Goal: Task Accomplishment & Management: Manage account settings

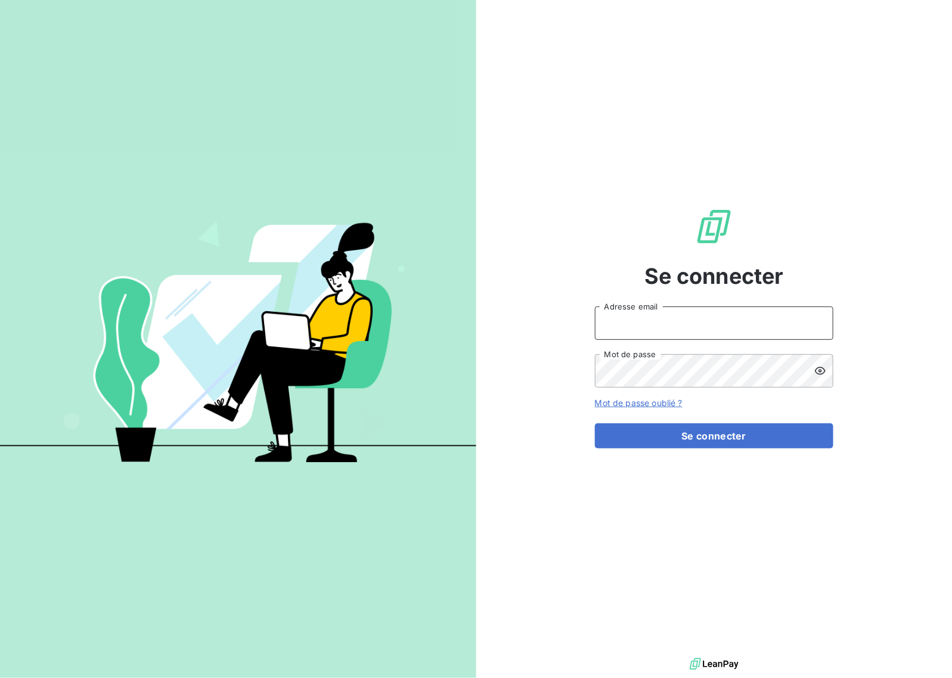
drag, startPoint x: 668, startPoint y: 317, endPoint x: 674, endPoint y: 320, distance: 6.1
click at [668, 317] on input "Adresse email" at bounding box center [714, 322] width 238 height 33
type input "[EMAIL_ADDRESS][DOMAIN_NAME]"
click at [752, 436] on button "Se connecter" at bounding box center [714, 435] width 238 height 25
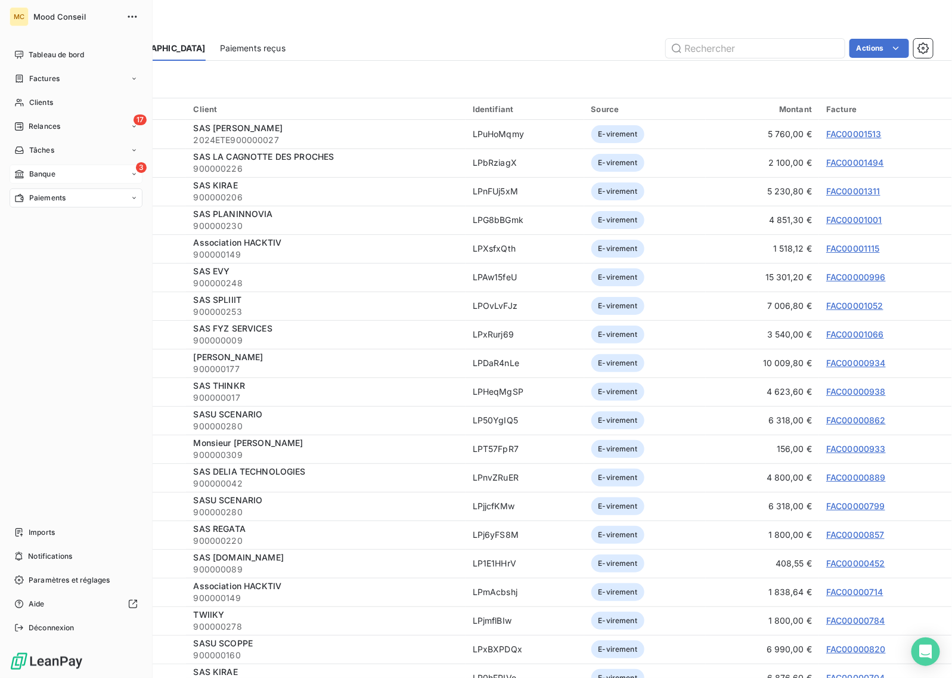
click at [46, 173] on span "Banque" at bounding box center [42, 174] width 26 height 11
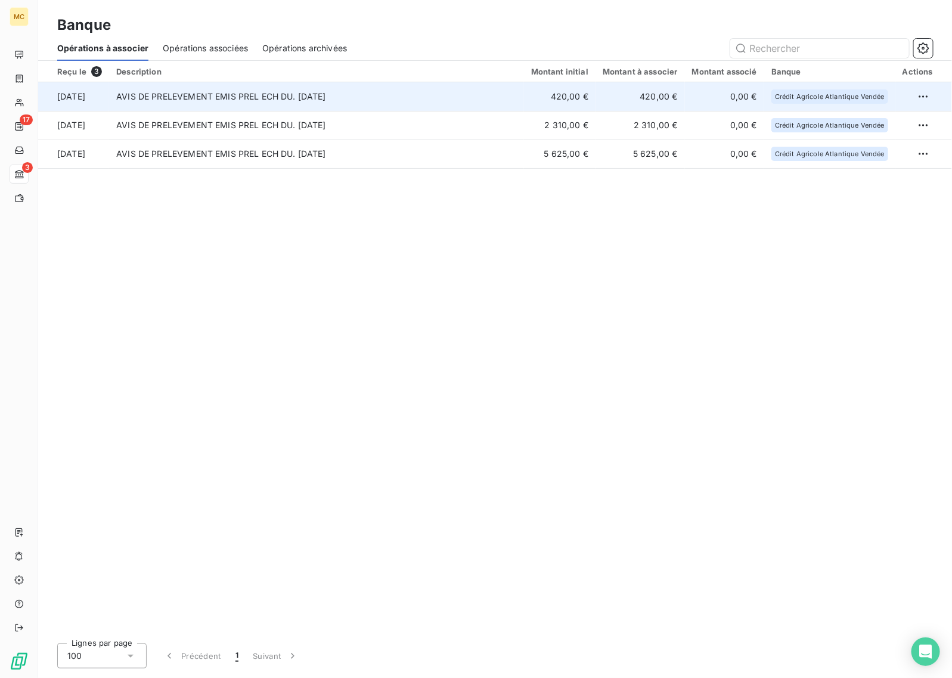
click at [659, 97] on td "420,00 €" at bounding box center [639, 96] width 89 height 29
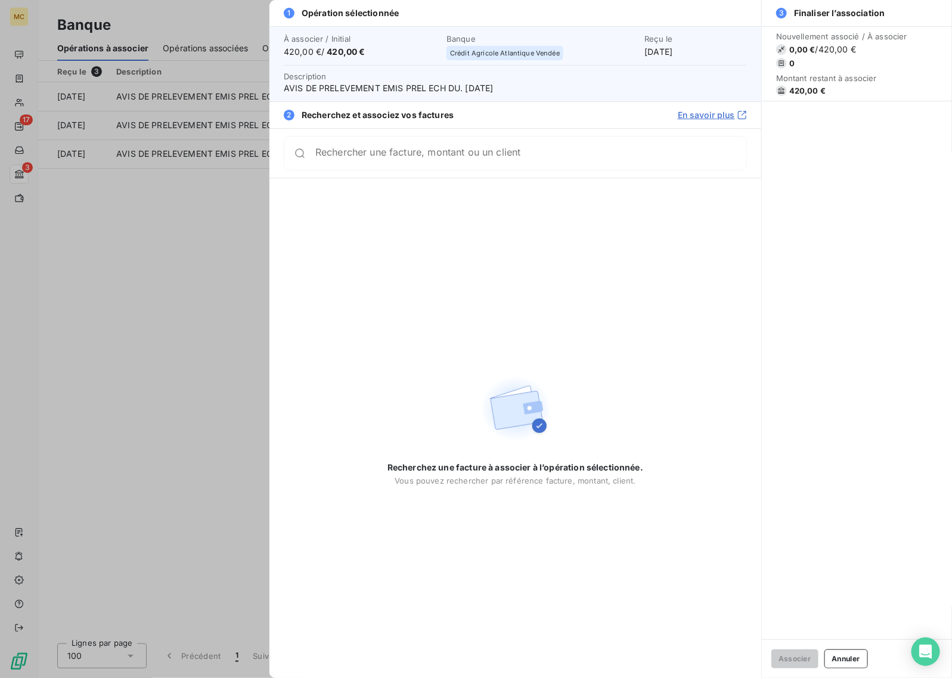
click at [561, 138] on div "Rechercher une facture, montant ou un client" at bounding box center [515, 153] width 463 height 35
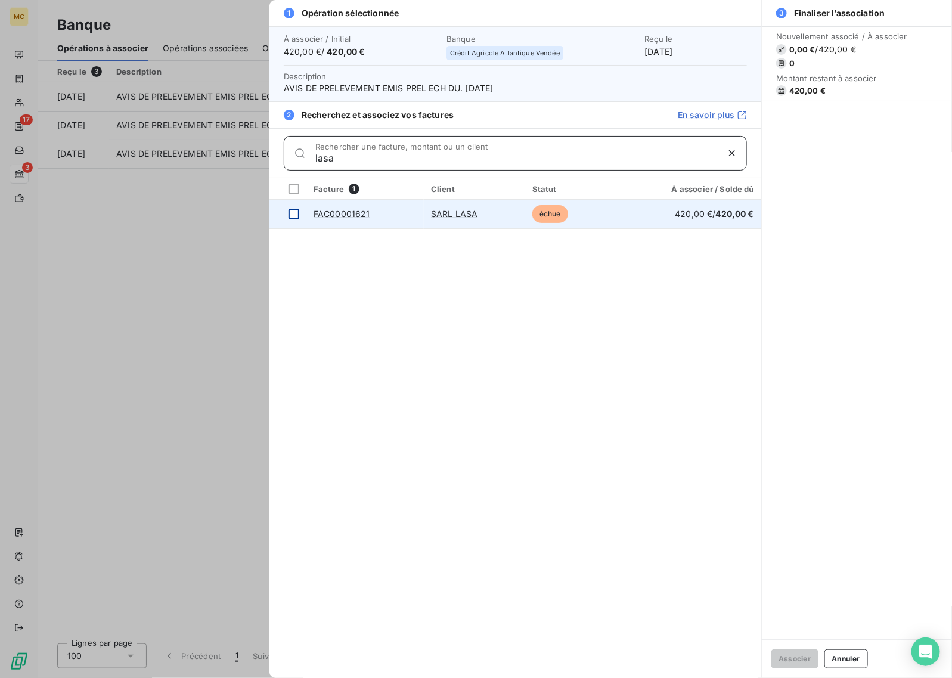
type input "lasa"
click at [292, 212] on div at bounding box center [293, 214] width 11 height 11
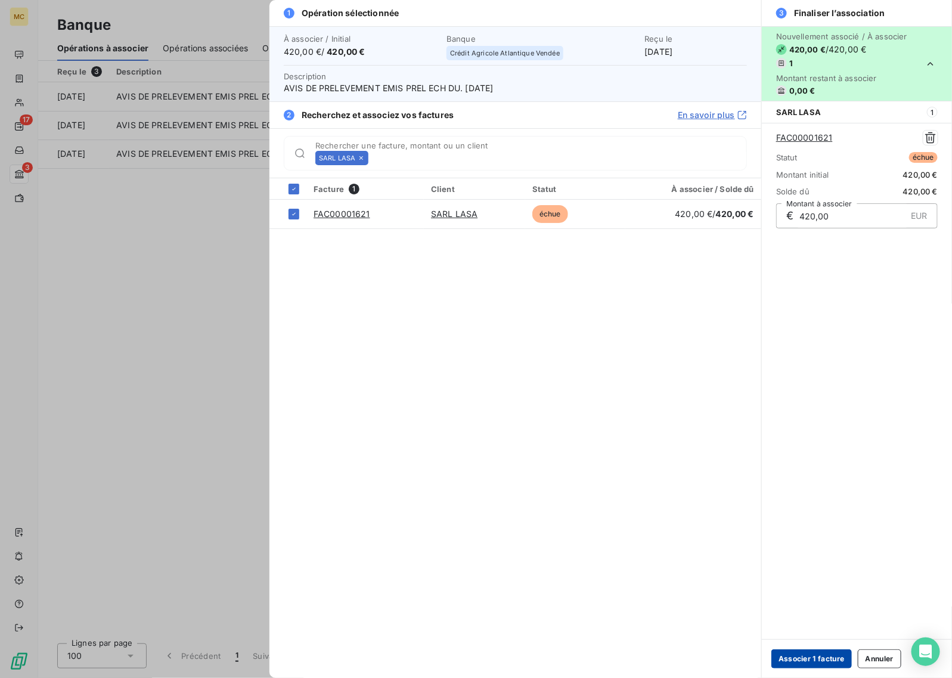
click at [802, 652] on button "Associer 1 facture" at bounding box center [811, 658] width 80 height 19
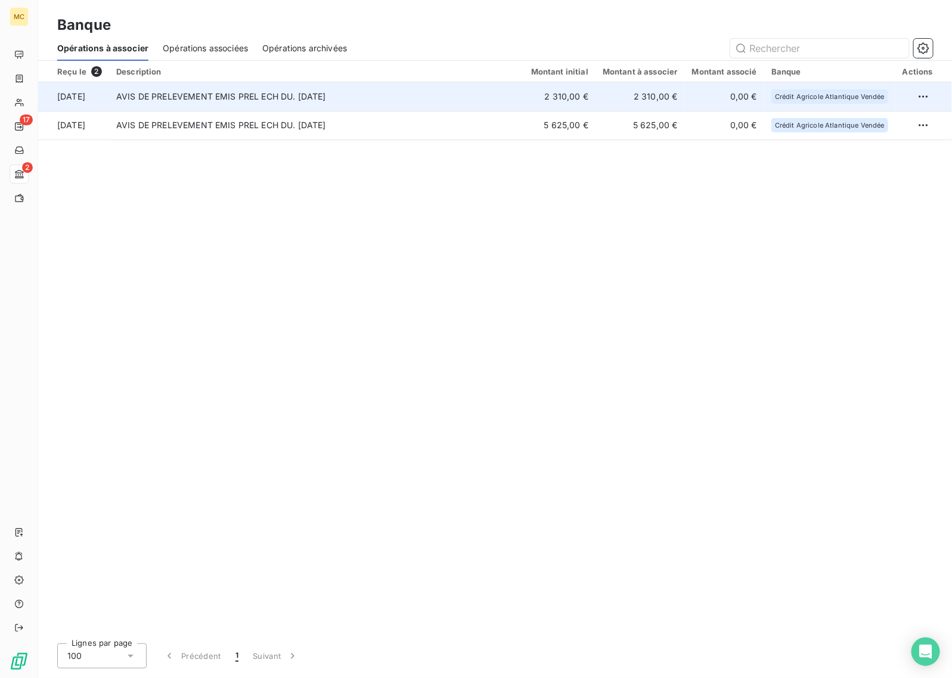
click at [619, 92] on td "2 310,00 €" at bounding box center [639, 96] width 89 height 29
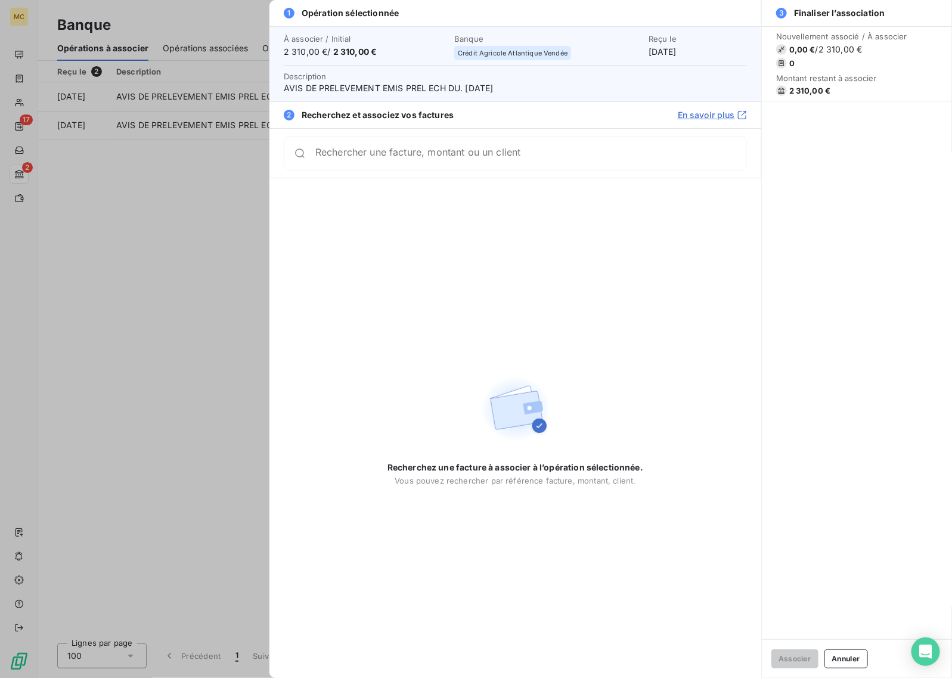
click at [442, 147] on div "Rechercher une facture, montant ou un client" at bounding box center [530, 153] width 431 height 12
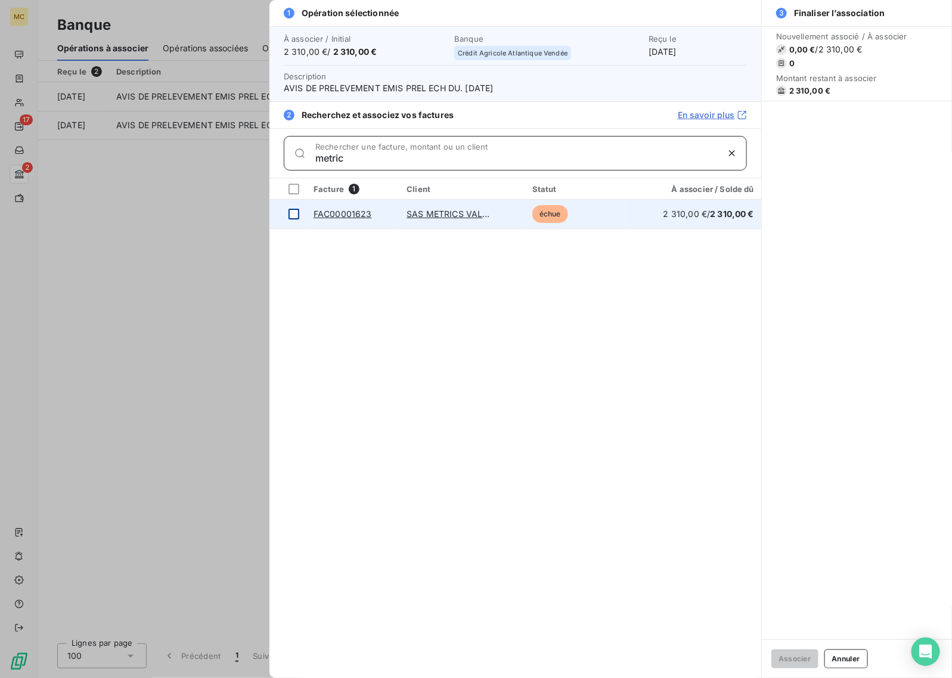
type input "metric"
click at [296, 210] on div at bounding box center [293, 214] width 11 height 11
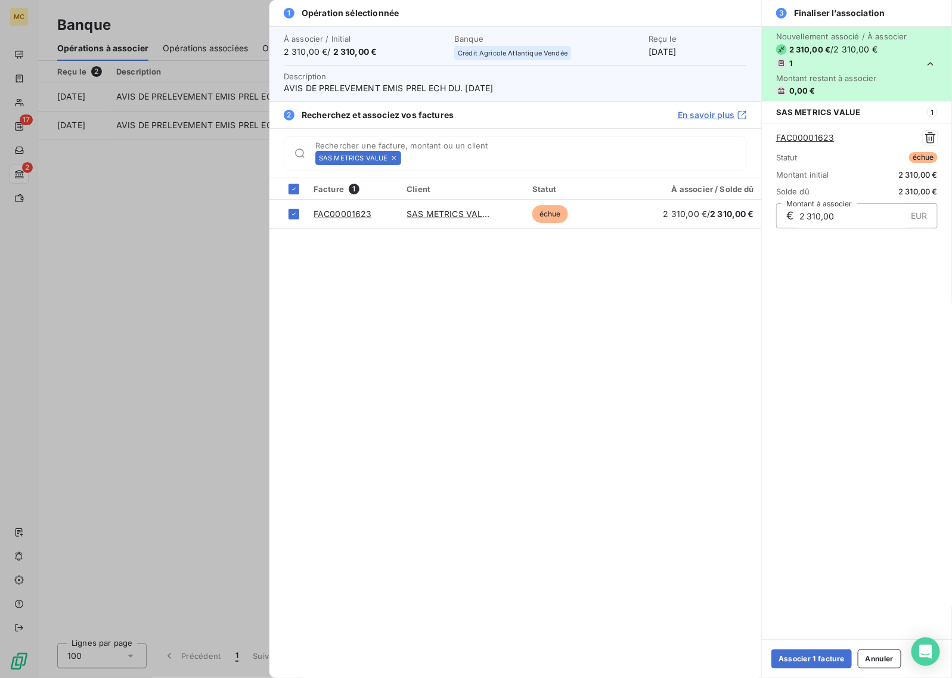
click at [802, 672] on div "Associer 1 facture Annuler" at bounding box center [857, 658] width 190 height 39
click at [801, 662] on button "Associer 1 facture" at bounding box center [811, 658] width 80 height 19
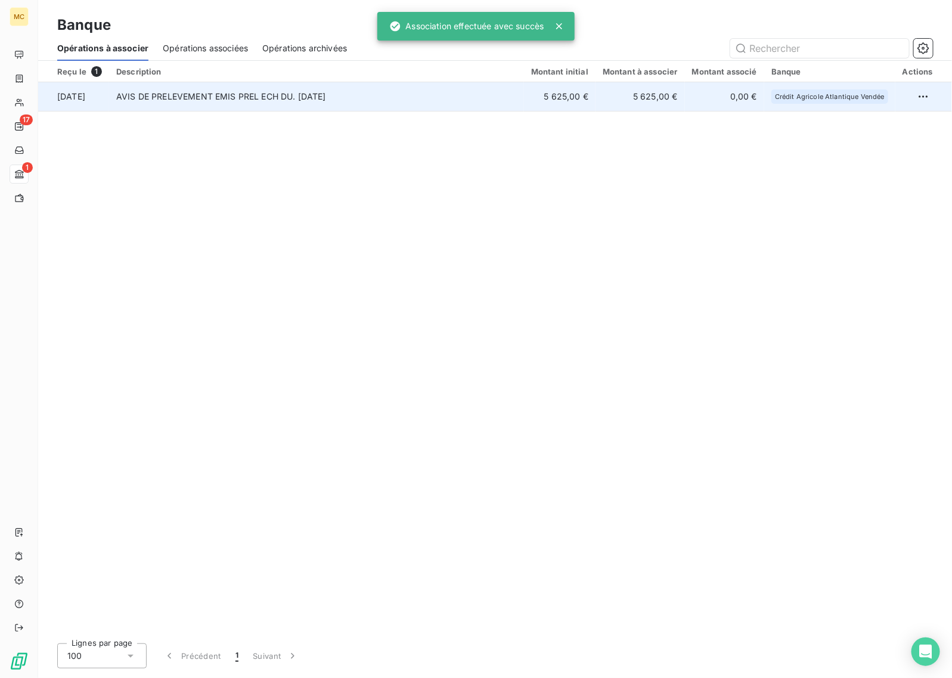
click at [297, 97] on td "AVIS DE PRELEVEMENT EMIS PREL ECH DU. [DATE]" at bounding box center [316, 96] width 415 height 29
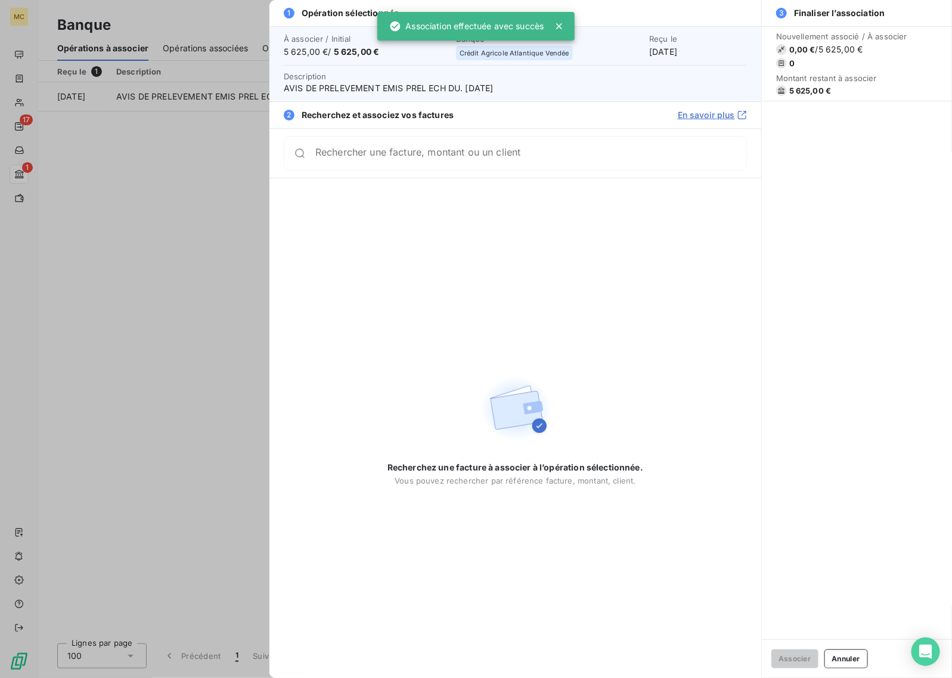
click at [373, 147] on div "Rechercher une facture, montant ou un client" at bounding box center [515, 153] width 463 height 35
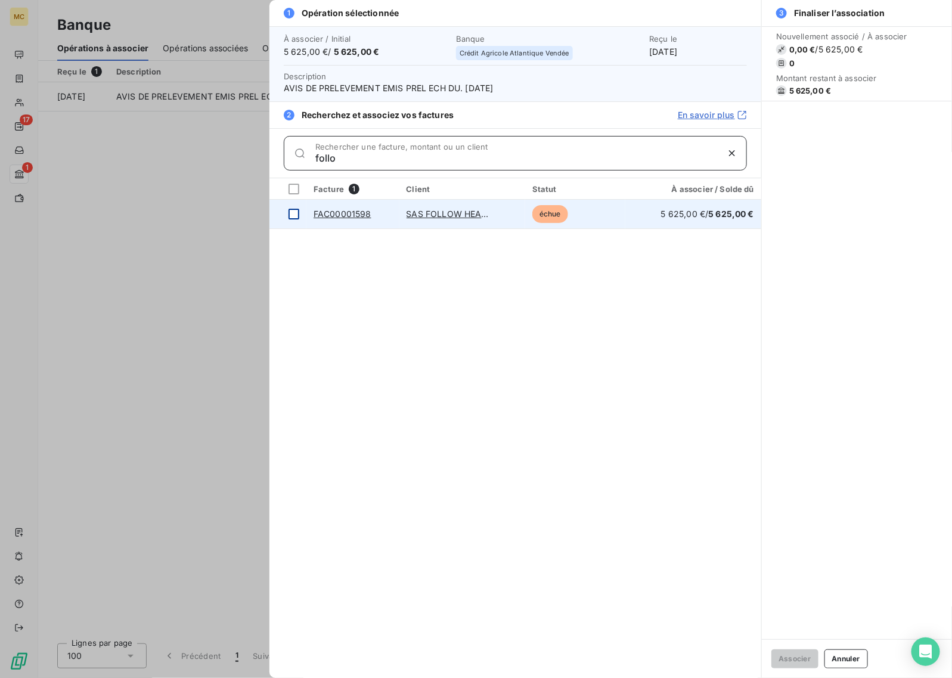
type input "follo"
click at [294, 212] on div at bounding box center [293, 214] width 11 height 11
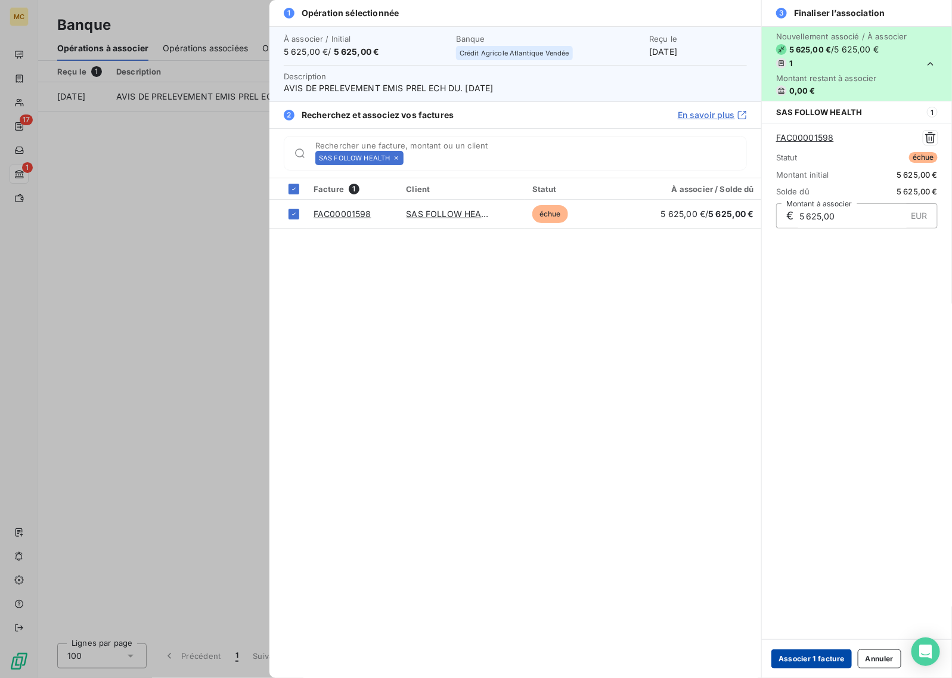
click at [788, 666] on button "Associer 1 facture" at bounding box center [811, 658] width 80 height 19
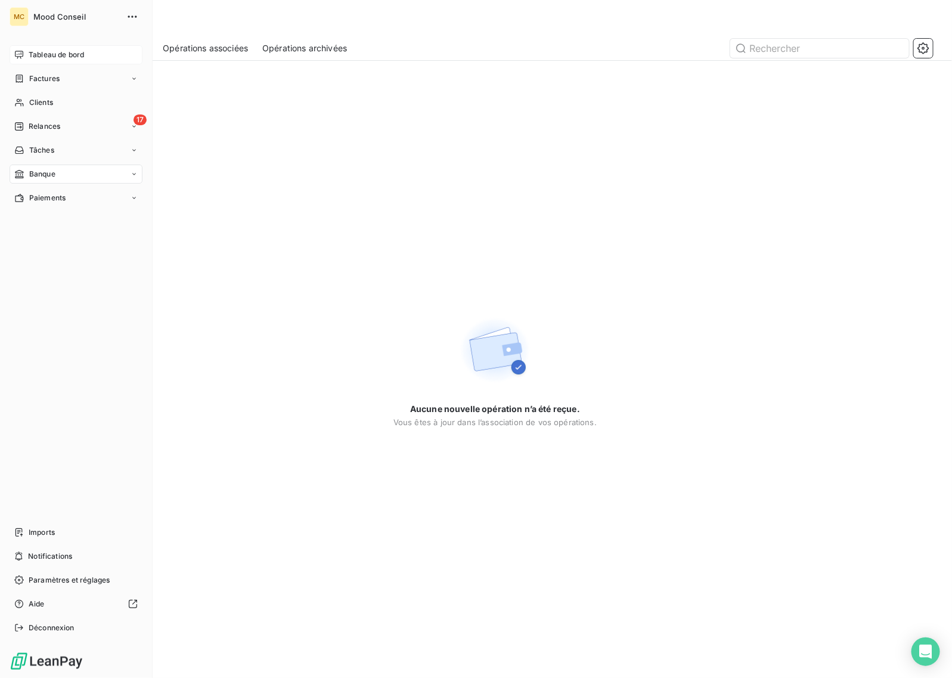
click at [48, 51] on span "Tableau de bord" at bounding box center [56, 54] width 55 height 11
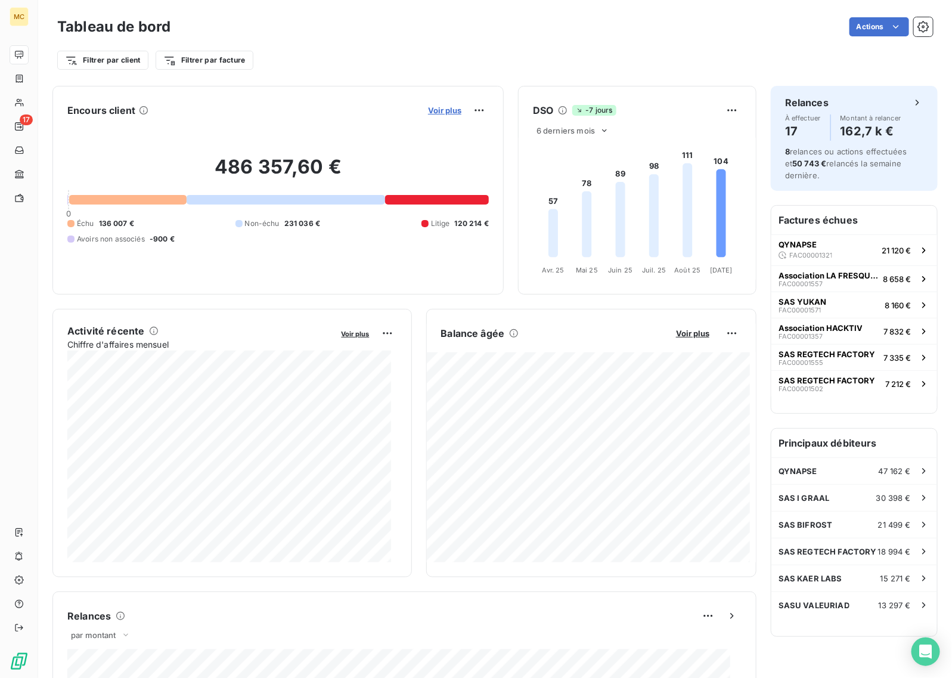
click at [441, 113] on span "Voir plus" at bounding box center [444, 111] width 33 height 10
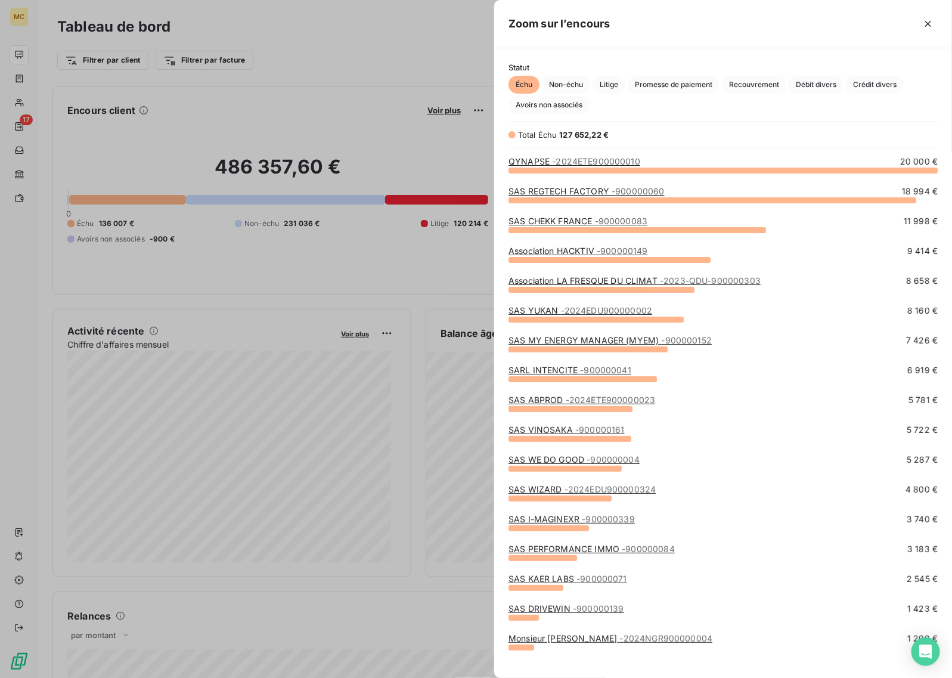
scroll to position [497, 447]
click at [358, 60] on div at bounding box center [476, 339] width 952 height 678
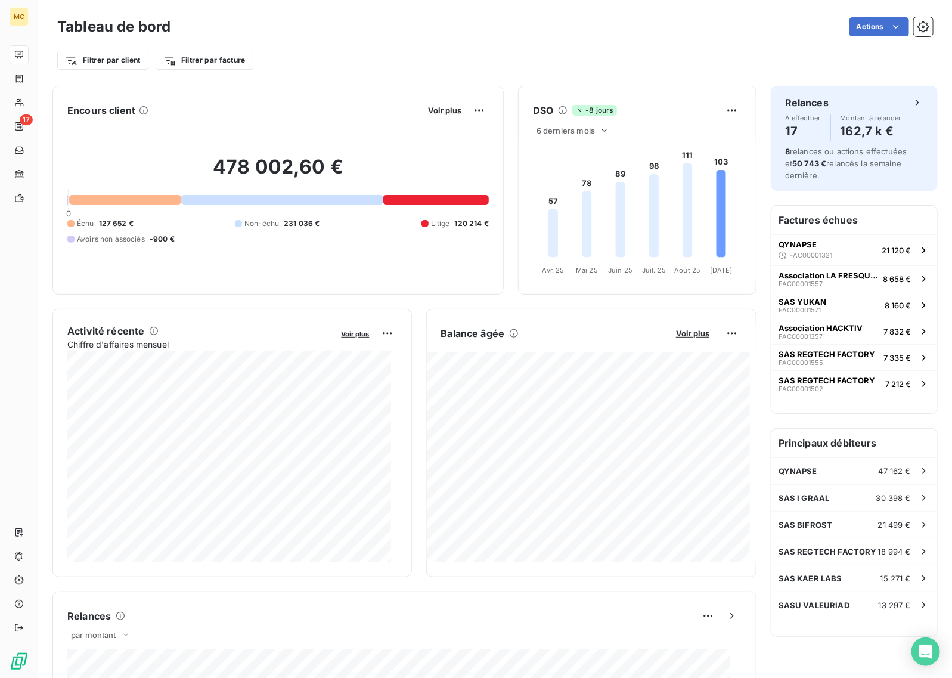
click at [428, 115] on button "Voir plus" at bounding box center [444, 110] width 41 height 11
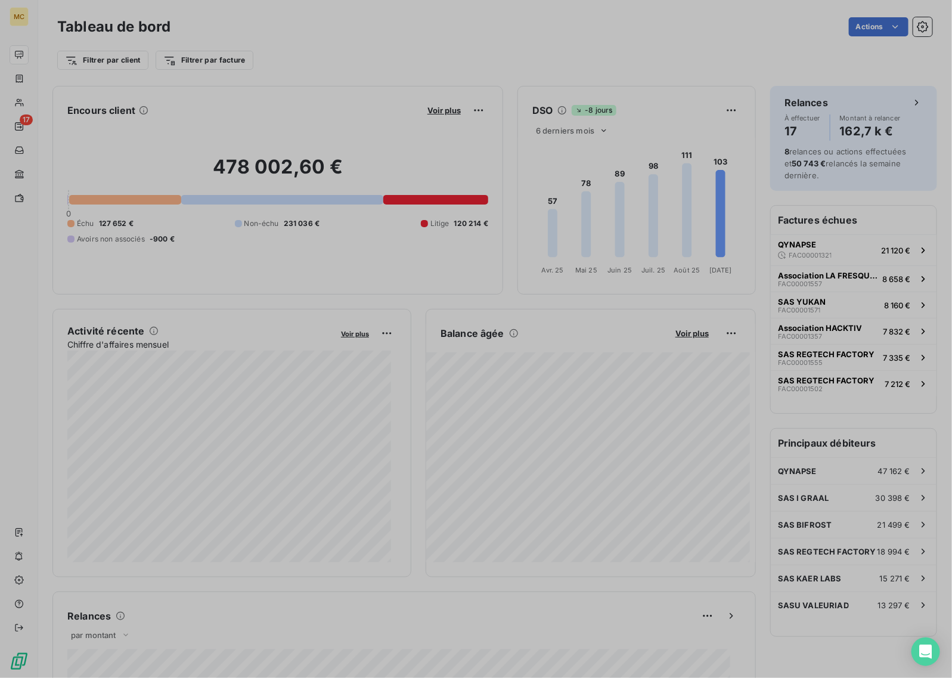
scroll to position [11, 12]
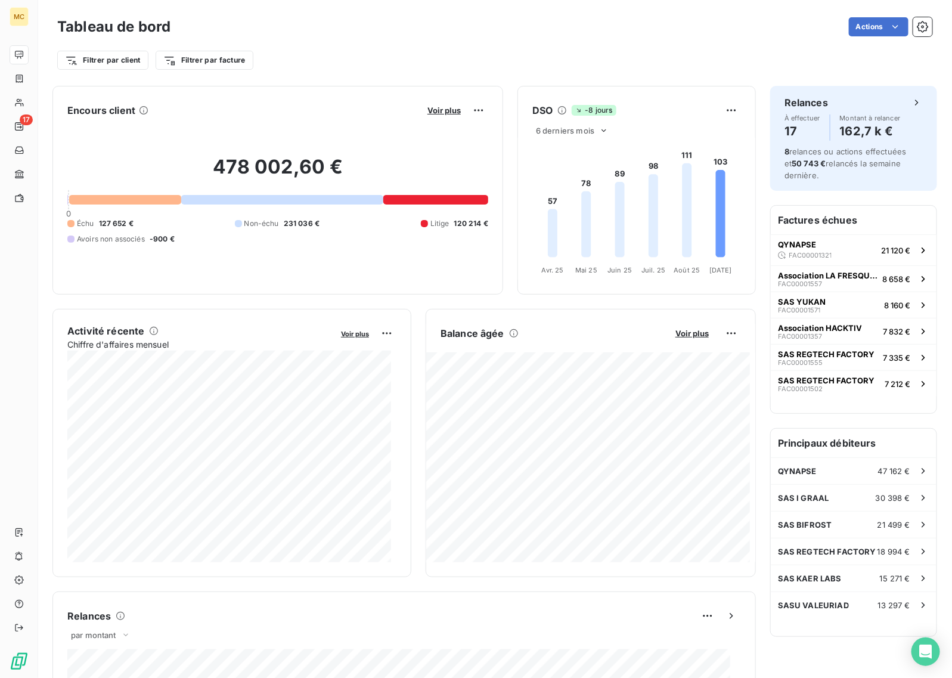
click at [430, 108] on div at bounding box center [476, 339] width 952 height 678
click at [430, 108] on span "Voir plus" at bounding box center [444, 111] width 33 height 10
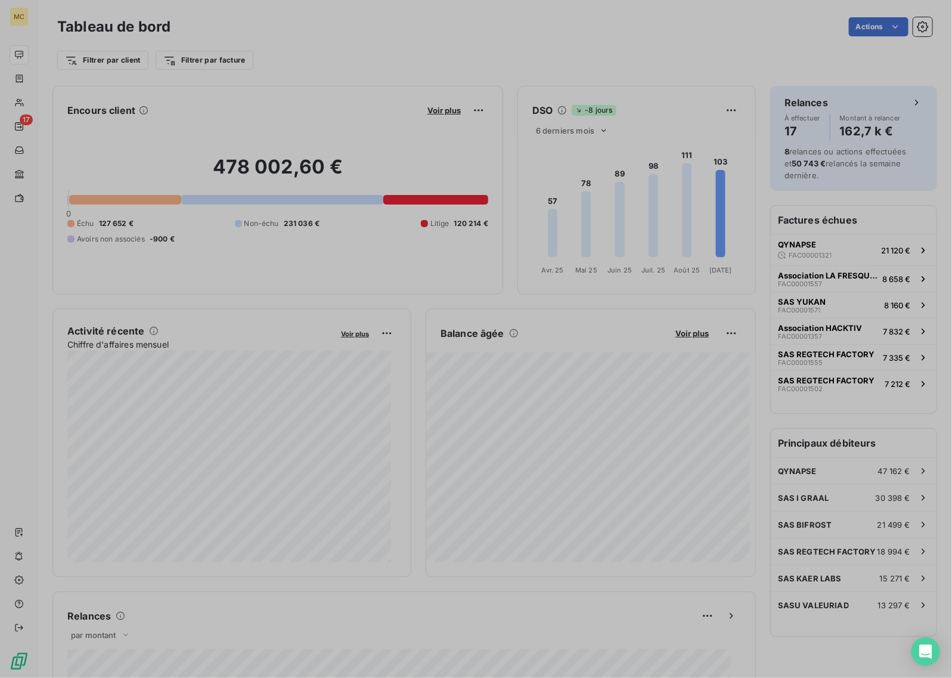
scroll to position [666, 447]
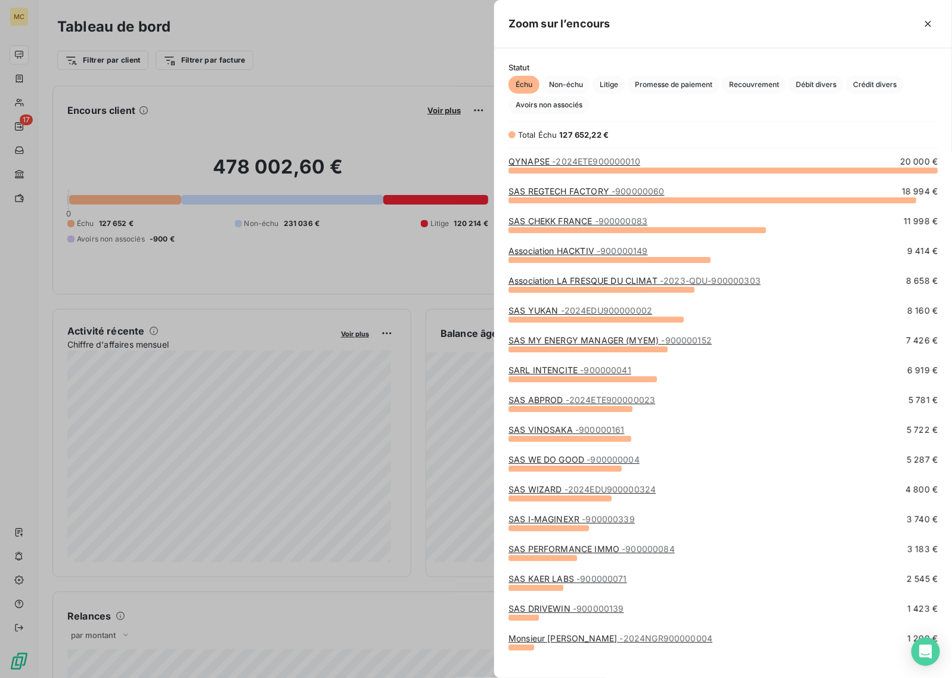
click at [563, 308] on span "- 2024EDU900000002" at bounding box center [607, 310] width 92 height 10
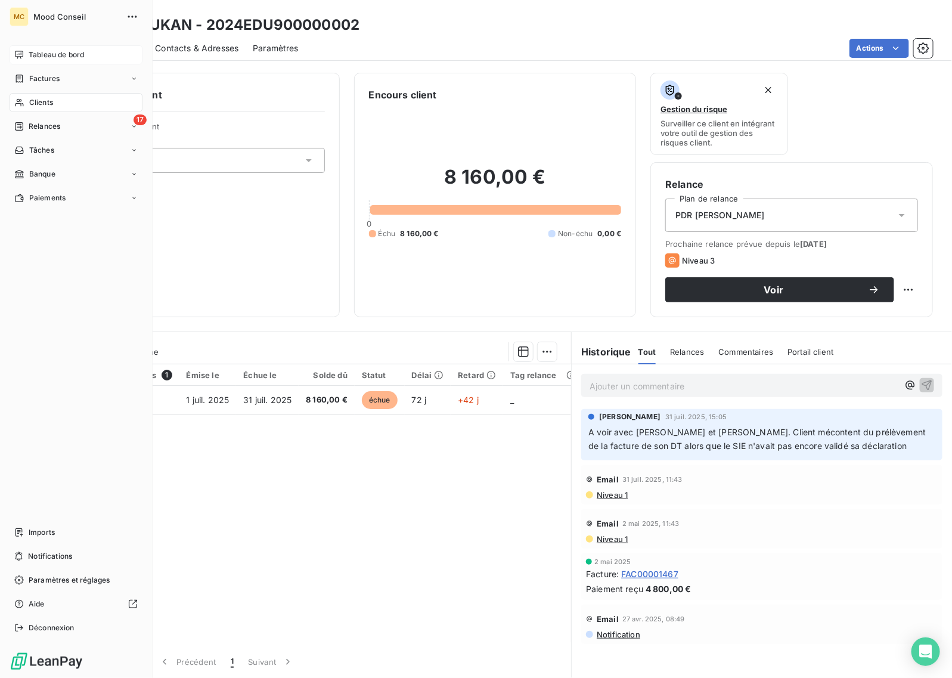
click at [25, 52] on div "Tableau de bord" at bounding box center [76, 54] width 133 height 19
